Goal: Navigation & Orientation: Understand site structure

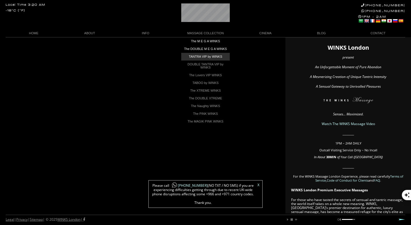
click at [201, 59] on link "TANTRA VIP by WINKS" at bounding box center [205, 57] width 49 height 8
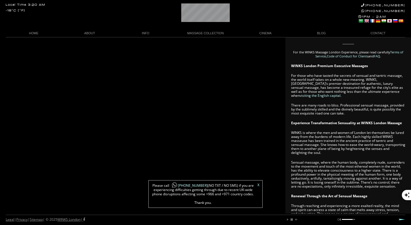
scroll to position [0, 25]
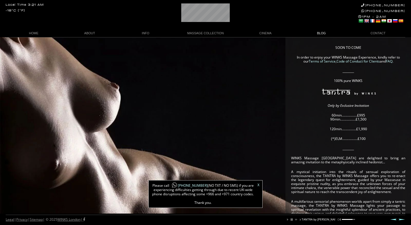
click at [319, 32] on link "BLOG" at bounding box center [321, 33] width 56 height 8
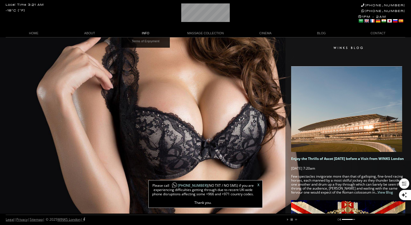
click at [146, 34] on link "INFO" at bounding box center [146, 33] width 56 height 8
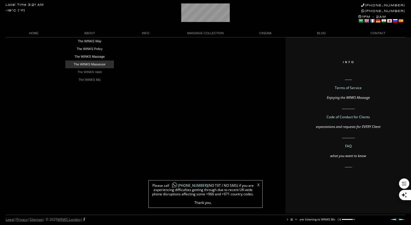
click at [94, 66] on link "The WINKS Masseuse" at bounding box center [89, 64] width 49 height 8
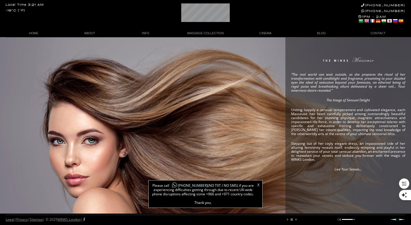
scroll to position [0, 22]
